Goal: Task Accomplishment & Management: Manage account settings

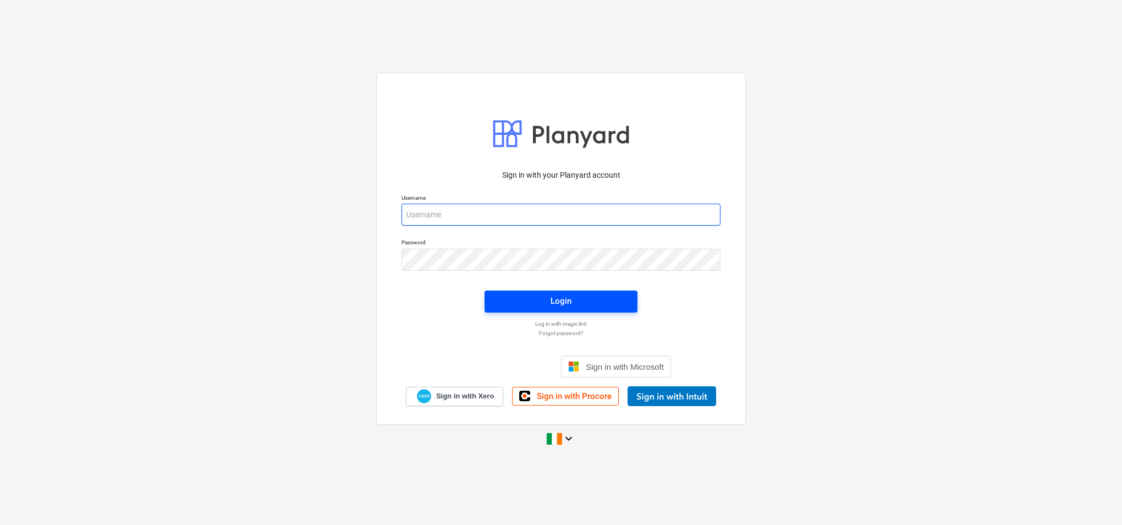
type input "[PERSON_NAME][EMAIL_ADDRESS][PERSON_NAME][DOMAIN_NAME]"
click at [578, 298] on span "Login" at bounding box center [561, 301] width 127 height 14
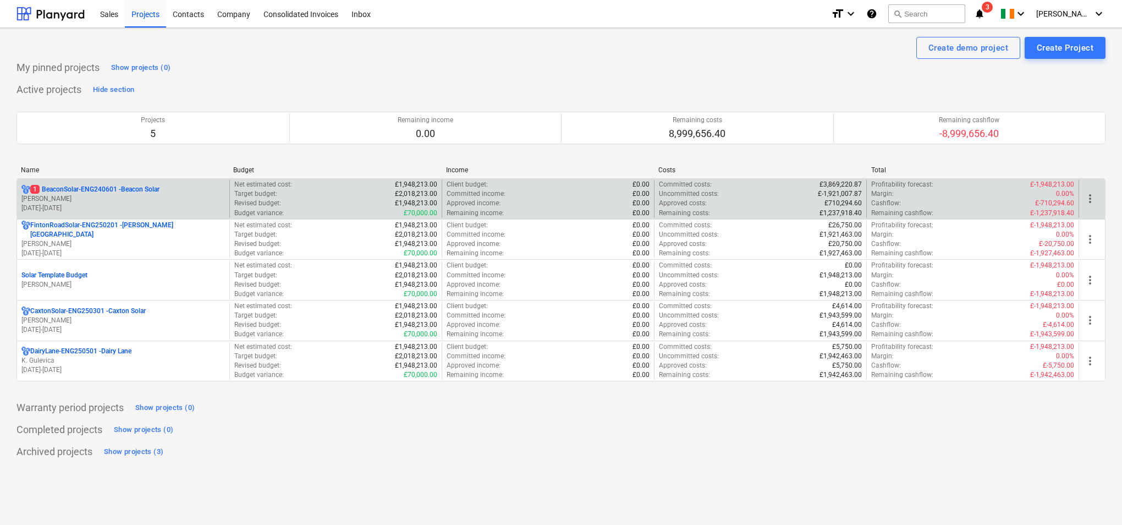
click at [186, 204] on p "[DATE] - [DATE]" at bounding box center [123, 208] width 204 height 9
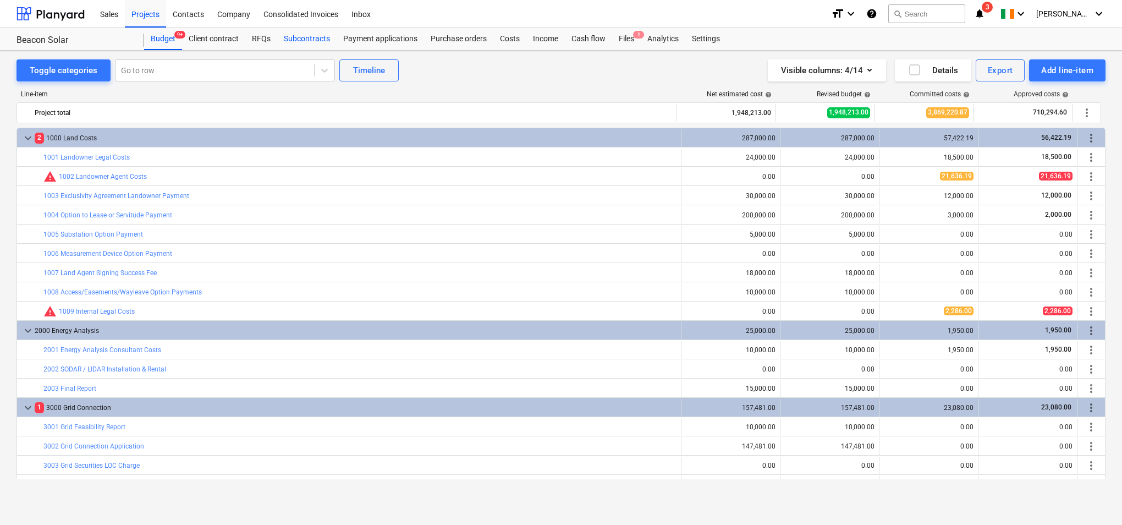
click at [298, 36] on div "Subcontracts" at bounding box center [306, 39] width 59 height 22
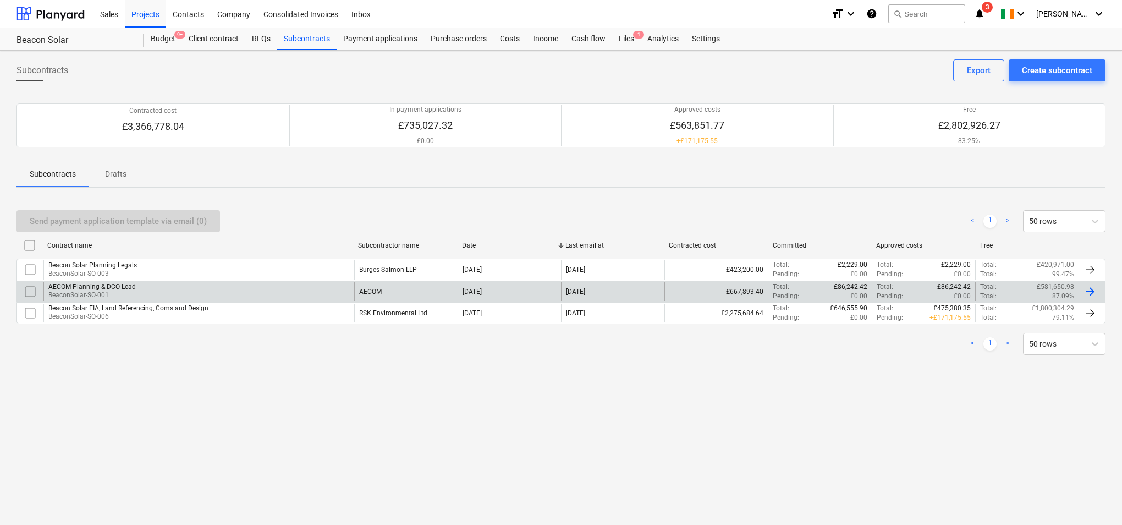
click at [150, 289] on div "AECOM Planning & DCO Lead BeaconSolar-SO-001" at bounding box center [198, 291] width 311 height 19
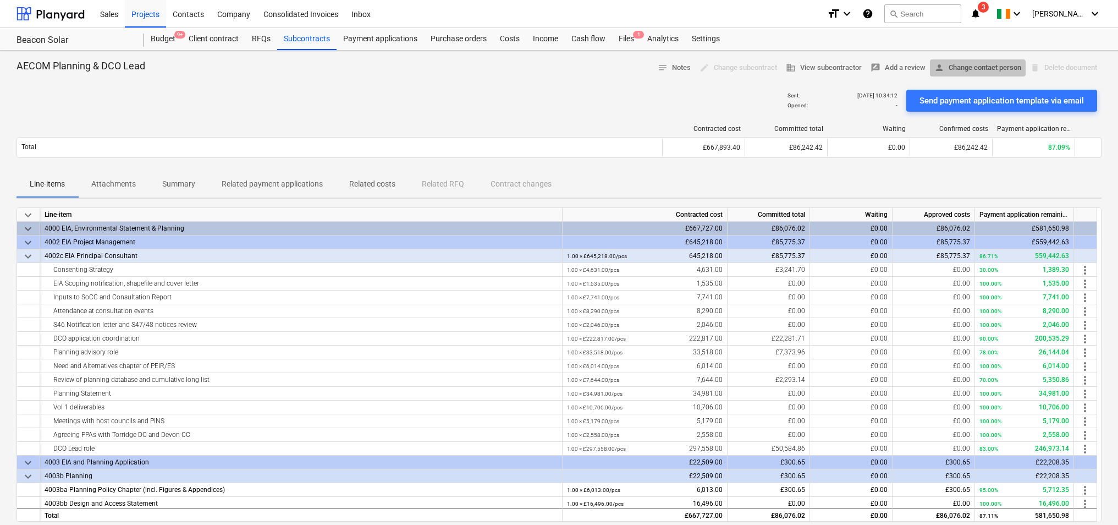
click at [950, 67] on span "person Change contact person" at bounding box center [978, 68] width 87 height 13
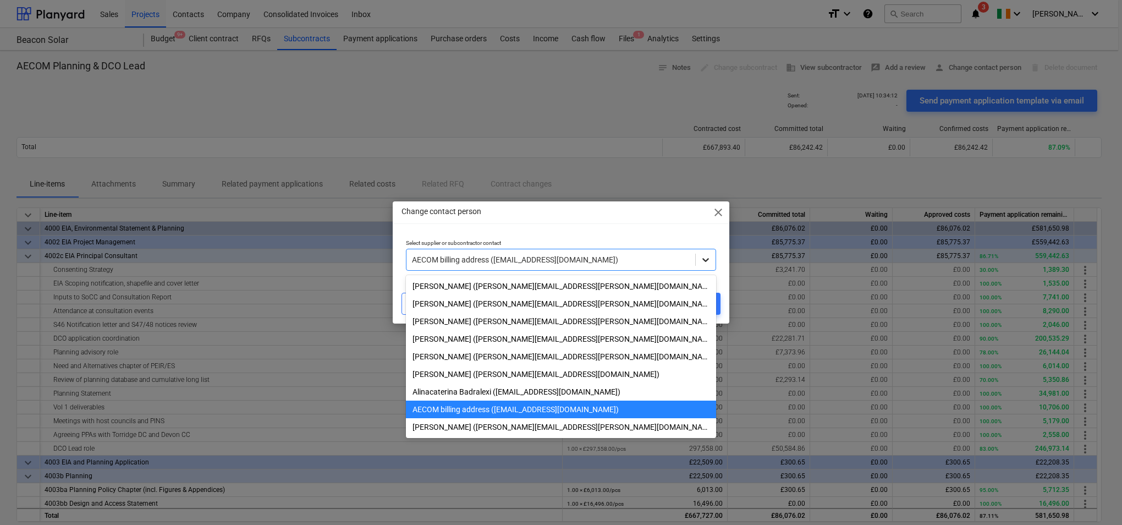
click at [707, 260] on icon at bounding box center [705, 260] width 7 height 4
click at [562, 337] on div "[PERSON_NAME] ([PERSON_NAME][EMAIL_ADDRESS][PERSON_NAME][DOMAIN_NAME])" at bounding box center [561, 339] width 310 height 18
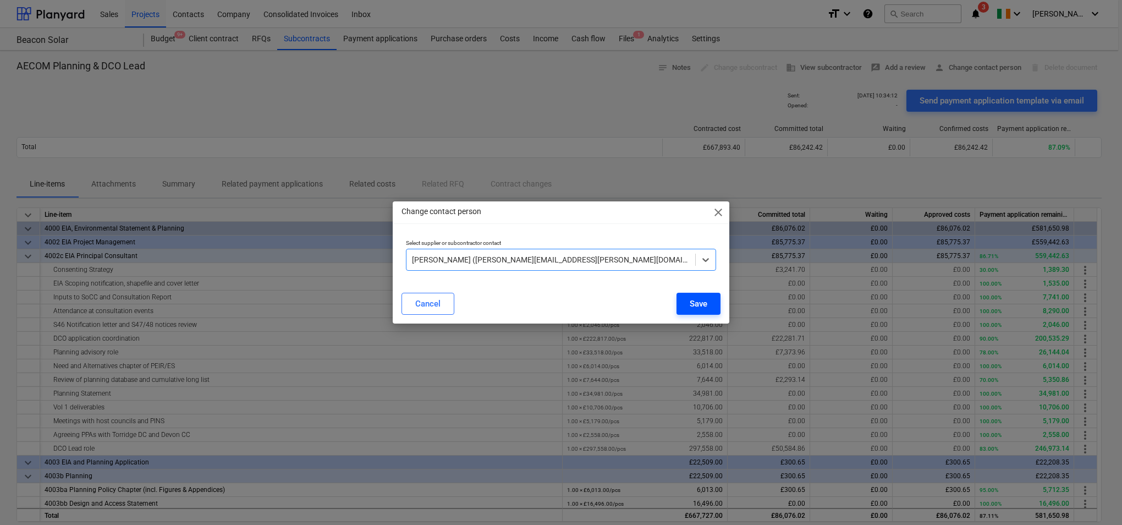
click at [709, 305] on button "Save" at bounding box center [699, 304] width 44 height 22
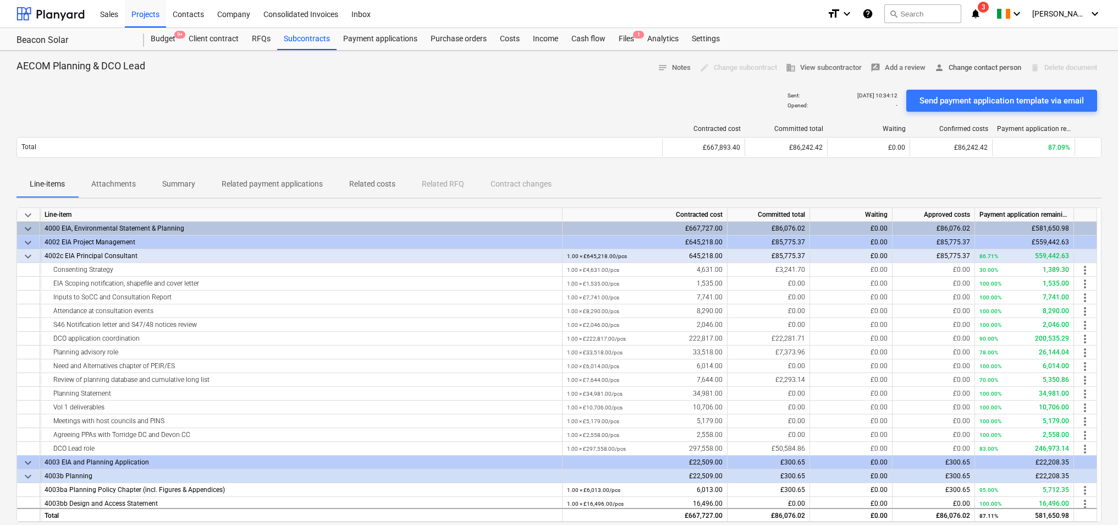
click at [969, 67] on span "person Change contact person" at bounding box center [978, 68] width 87 height 13
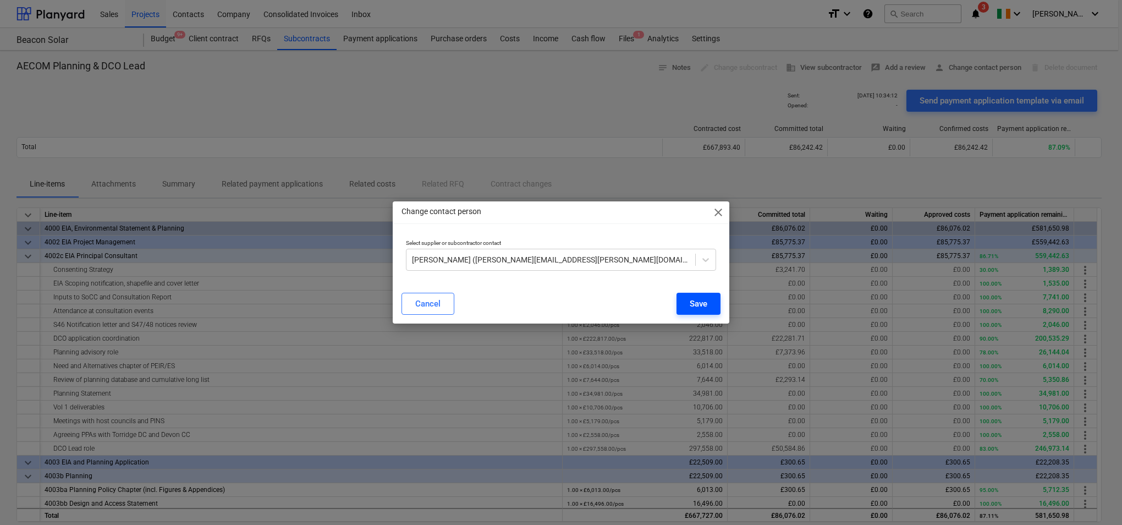
click at [705, 298] on div "Save" at bounding box center [699, 303] width 18 height 14
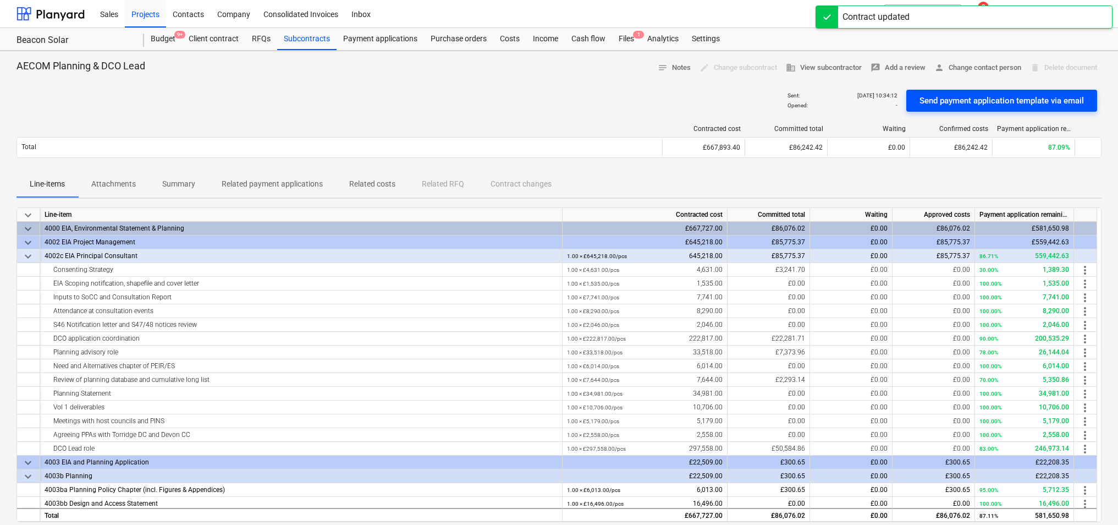
click at [956, 98] on div "Send payment application template via email" at bounding box center [1002, 101] width 164 height 14
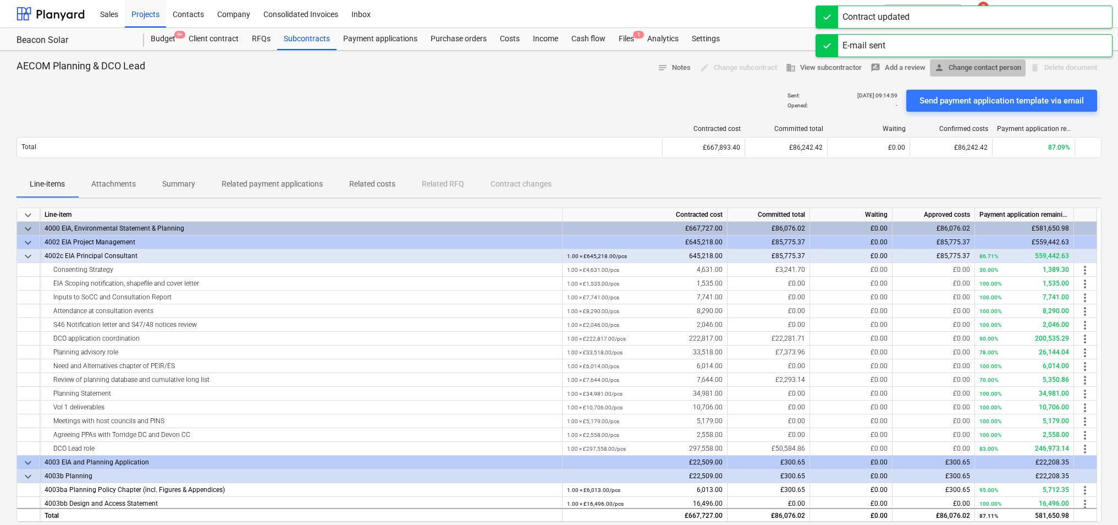
click at [970, 67] on span "person Change contact person" at bounding box center [978, 68] width 87 height 13
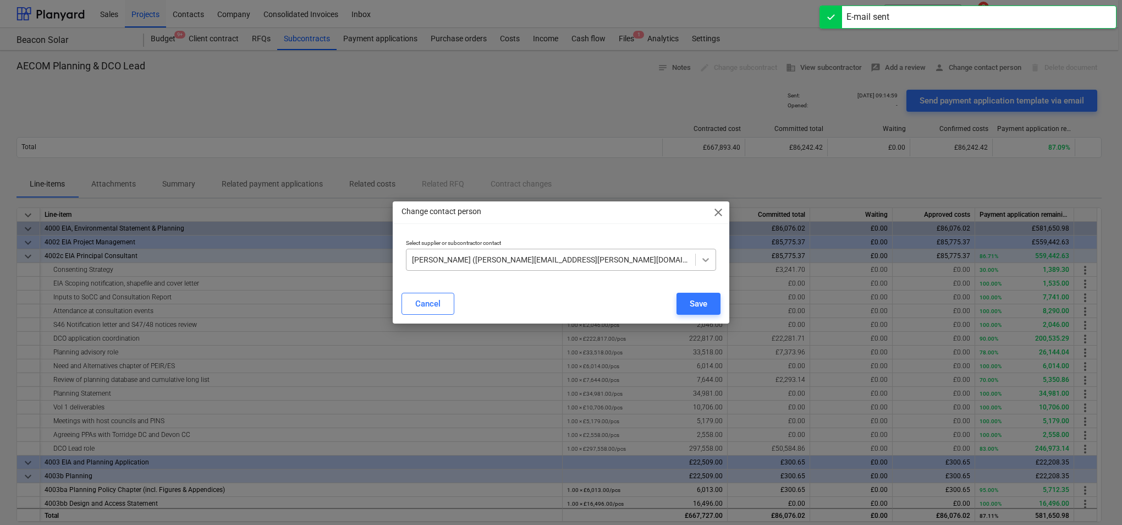
click at [712, 261] on div at bounding box center [706, 260] width 20 height 20
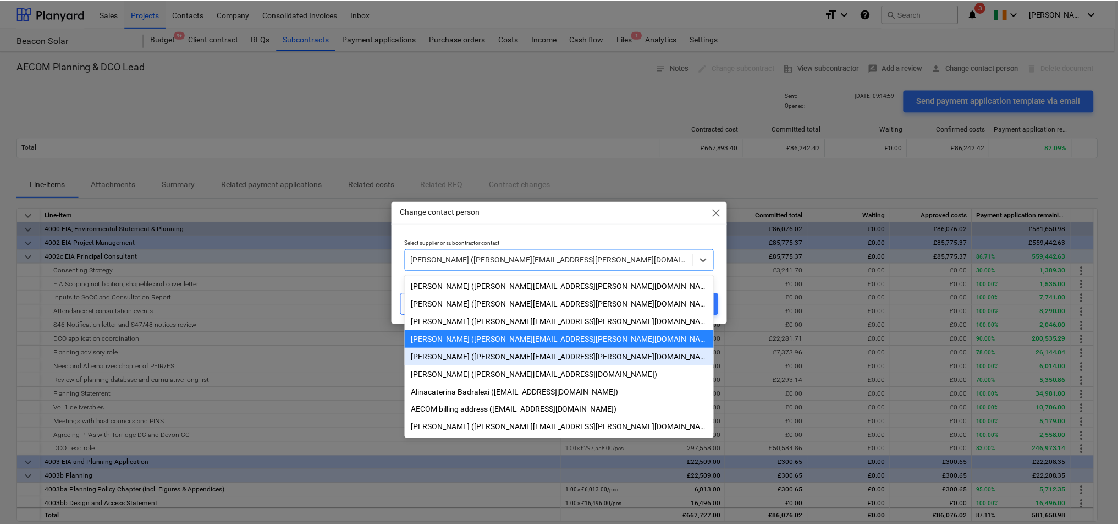
scroll to position [3, 0]
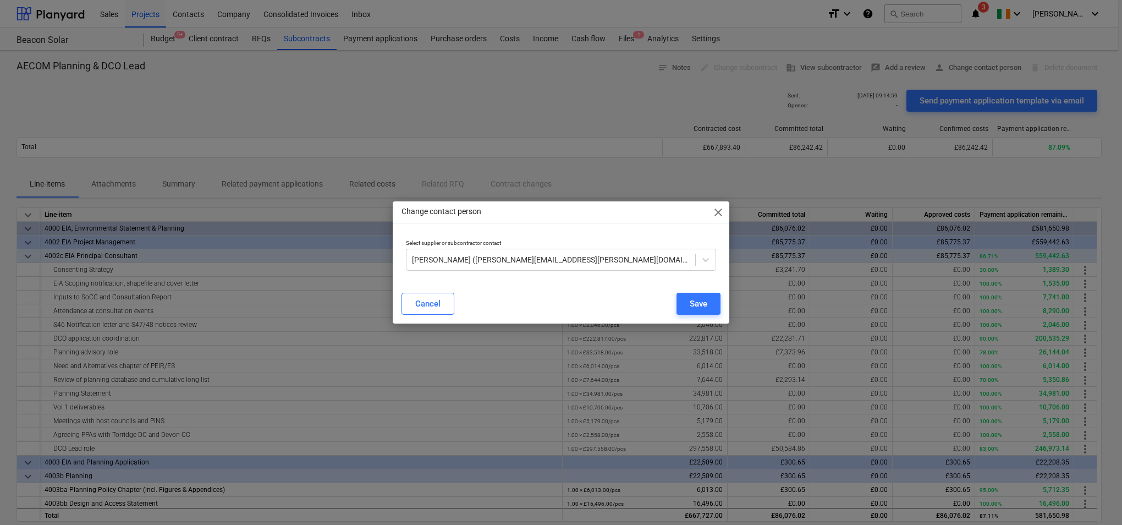
click at [541, 112] on div "Change contact person close Select supplier or subcontractor contact [PERSON_NA…" at bounding box center [561, 262] width 1122 height 525
